Goal: Task Accomplishment & Management: Manage account settings

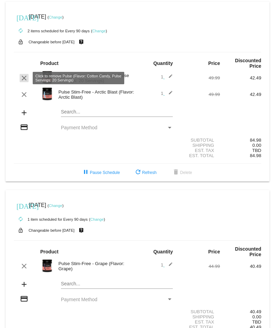
click at [20, 75] on mat-icon "clear" at bounding box center [24, 78] width 8 height 8
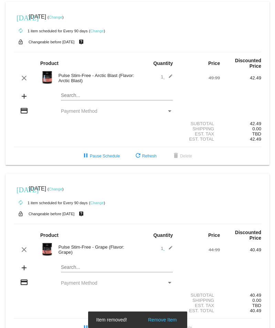
click at [24, 82] on div "clear Pulse Stim-Free - Arctic Blast (Flavor: Arctic Blast) 1 edit 49.99 42.49" at bounding box center [137, 77] width 247 height 15
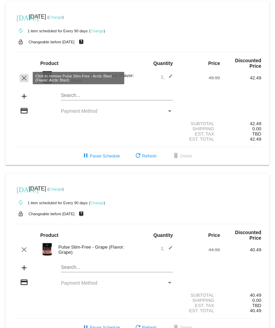
click at [23, 79] on mat-icon "clear" at bounding box center [24, 78] width 8 height 8
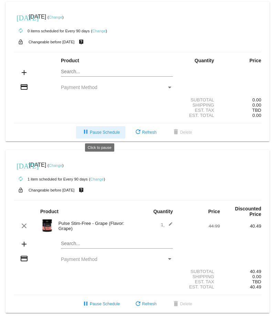
click at [101, 132] on span "pause Pause Schedule" at bounding box center [100, 132] width 38 height 5
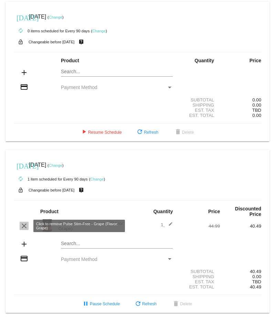
click at [24, 226] on mat-icon "clear" at bounding box center [24, 226] width 8 height 8
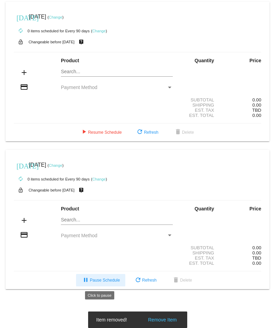
click at [112, 280] on span "pause Pause Schedule" at bounding box center [100, 280] width 38 height 5
